Goal: Information Seeking & Learning: Learn about a topic

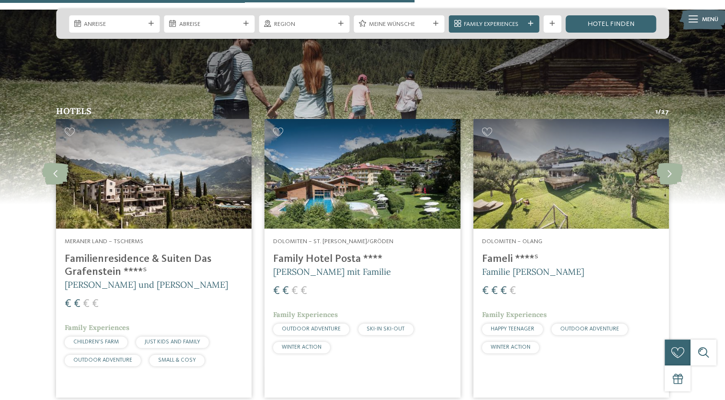
scroll to position [2252, 0]
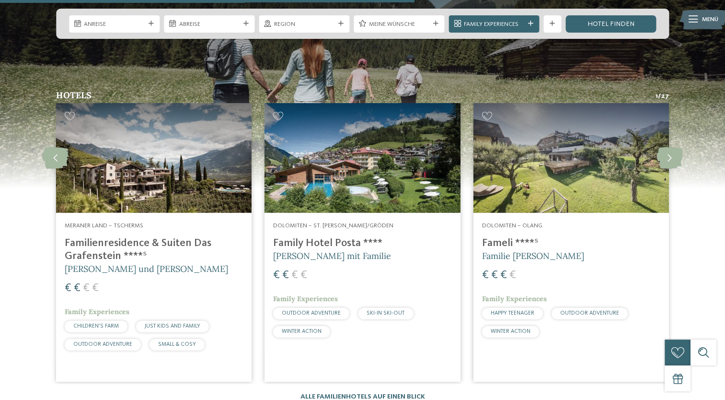
click at [513, 250] on span "Familie [PERSON_NAME]" at bounding box center [533, 255] width 102 height 11
click at [506, 250] on span "Familie [PERSON_NAME]" at bounding box center [533, 255] width 102 height 11
click at [505, 237] on h4 "Fameli ****ˢ" at bounding box center [571, 243] width 178 height 13
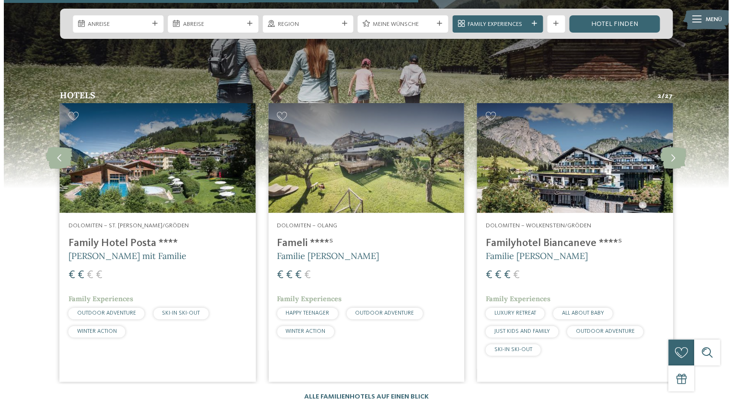
scroll to position [2204, 0]
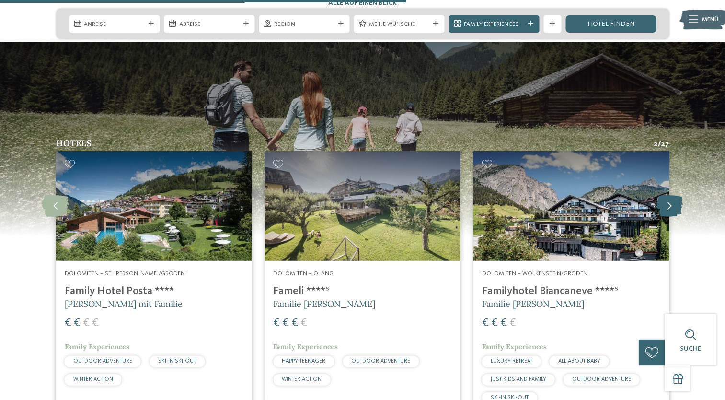
click at [669, 195] on icon at bounding box center [669, 206] width 26 height 22
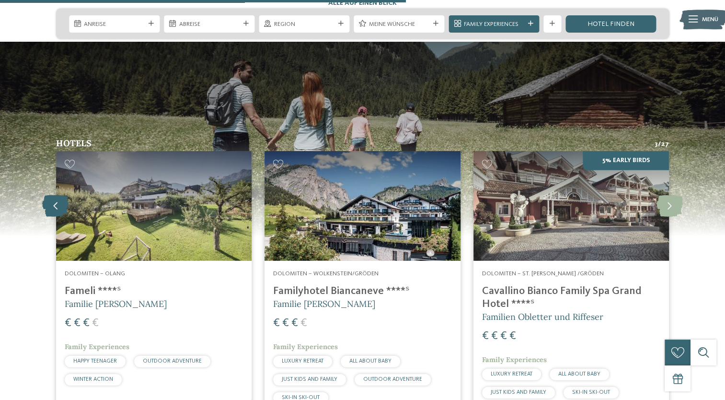
click at [49, 195] on icon at bounding box center [55, 206] width 26 height 22
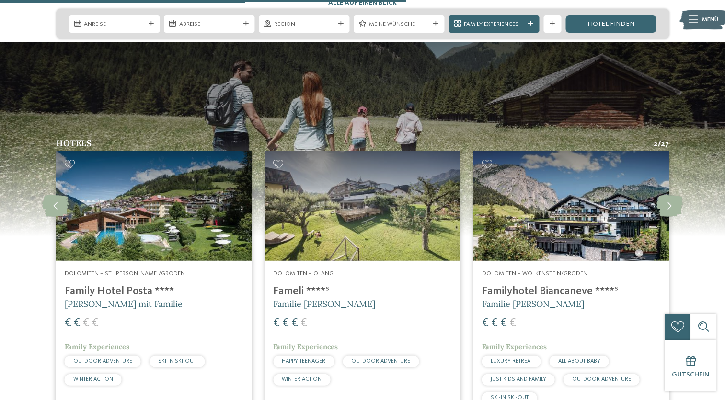
click at [142, 285] on h4 "Family Hotel Posta ****" at bounding box center [154, 291] width 178 height 13
click at [119, 285] on h4 "Family Hotel Posta ****" at bounding box center [154, 291] width 178 height 13
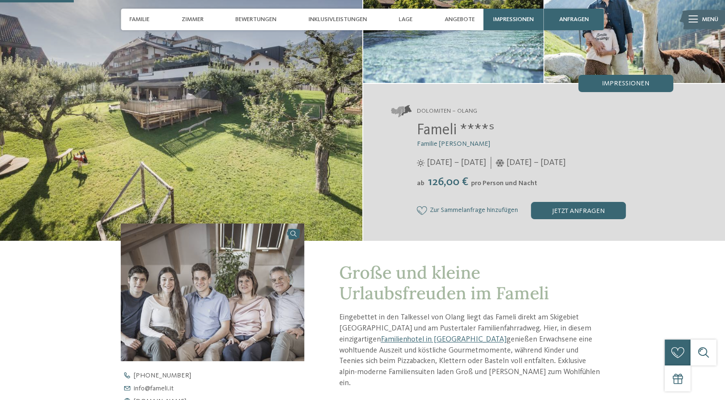
scroll to position [335, 0]
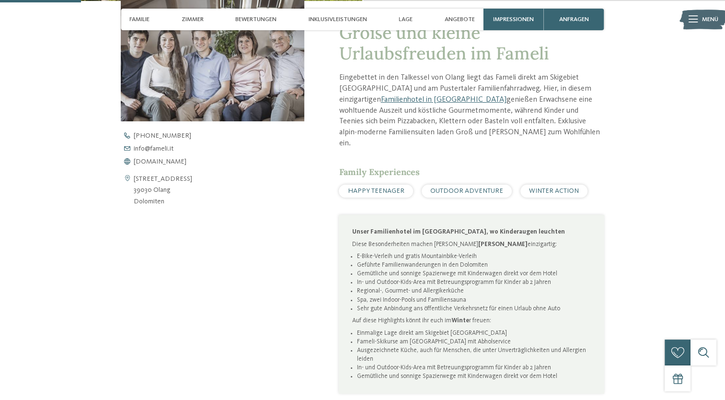
drag, startPoint x: 155, startPoint y: 148, endPoint x: 66, endPoint y: 206, distance: 107.0
click at [54, 207] on div "zurück zur Hotelübersicht ab" at bounding box center [362, 75] width 725 height 734
click at [126, 147] on icon at bounding box center [127, 149] width 13 height 6
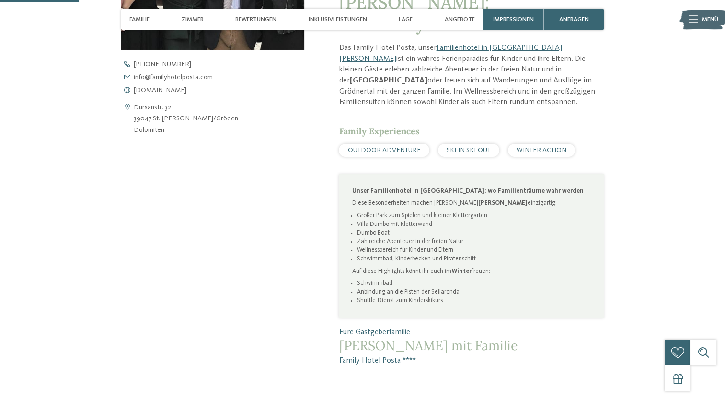
scroll to position [240, 0]
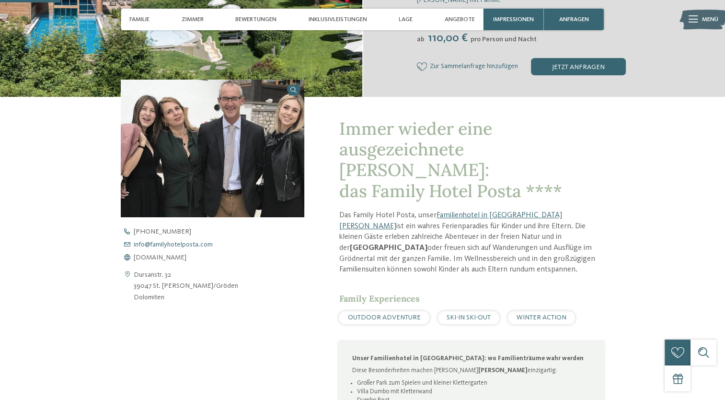
click at [125, 241] on icon at bounding box center [127, 244] width 13 height 6
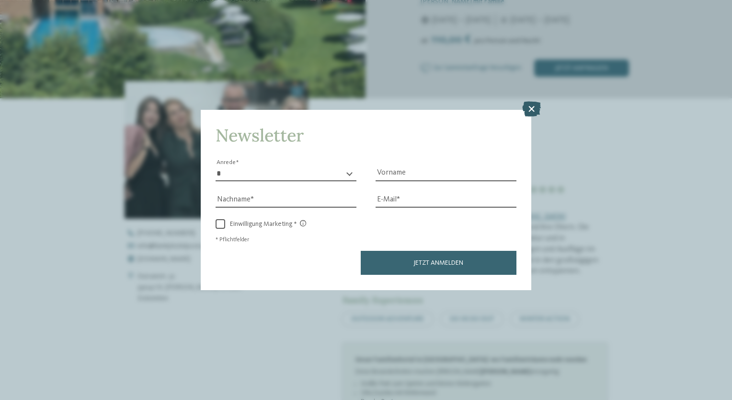
click at [529, 112] on icon at bounding box center [531, 109] width 19 height 15
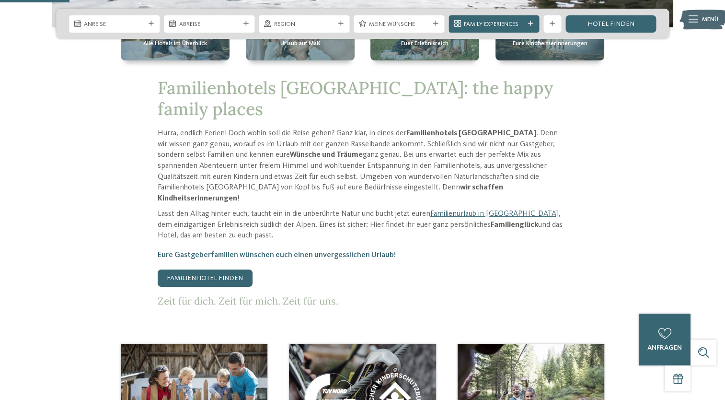
scroll to position [335, 0]
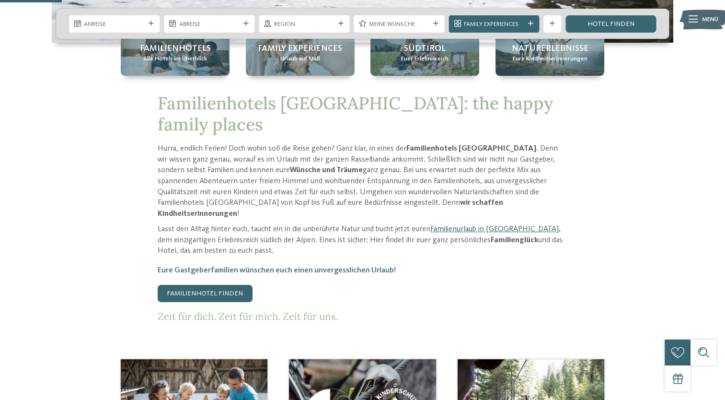
click at [454, 225] on link "Familienurlaub in [GEOGRAPHIC_DATA]" at bounding box center [494, 229] width 128 height 8
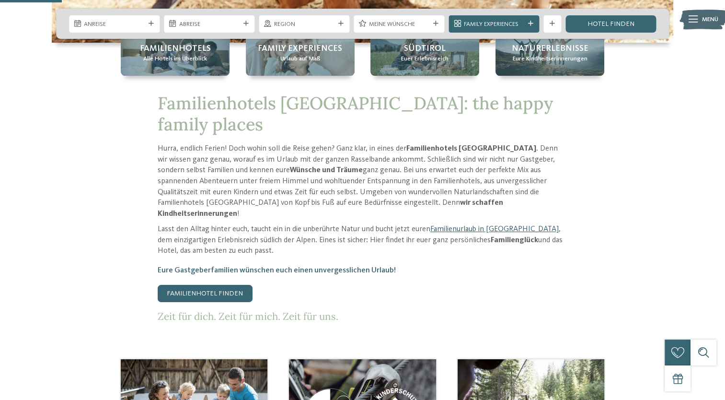
click at [454, 225] on link "Familienurlaub in [GEOGRAPHIC_DATA]" at bounding box center [494, 229] width 128 height 8
